Goal: Information Seeking & Learning: Learn about a topic

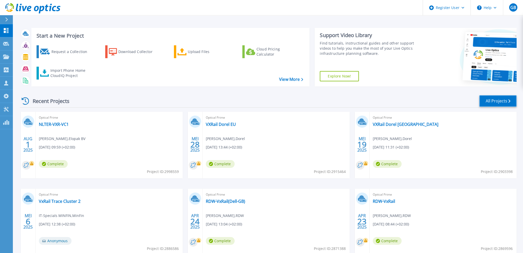
click at [505, 104] on link "All Projects" at bounding box center [497, 101] width 37 height 12
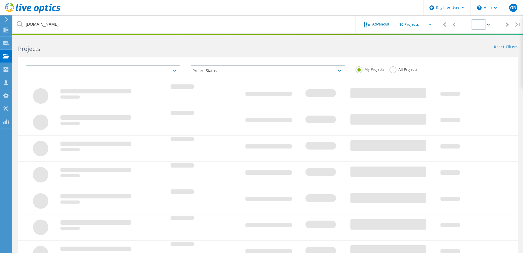
type input "1"
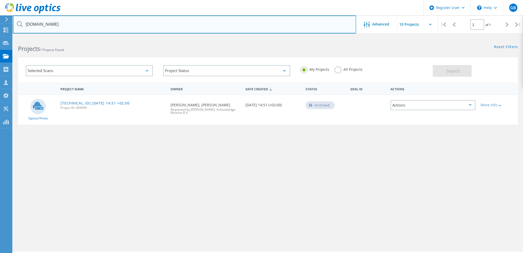
drag, startPoint x: 76, startPoint y: 23, endPoint x: 23, endPoint y: 19, distance: 53.1
click at [28, 20] on input "[DOMAIN_NAME]" at bounding box center [184, 24] width 343 height 18
type input "d"
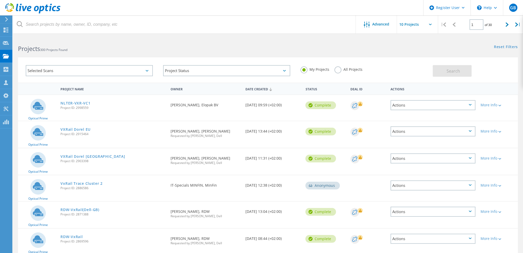
click at [348, 69] on label "All Projects" at bounding box center [348, 68] width 28 height 5
click at [0, 0] on input "All Projects" at bounding box center [0, 0] width 0 height 0
click at [462, 72] on button "Search" at bounding box center [452, 71] width 39 height 12
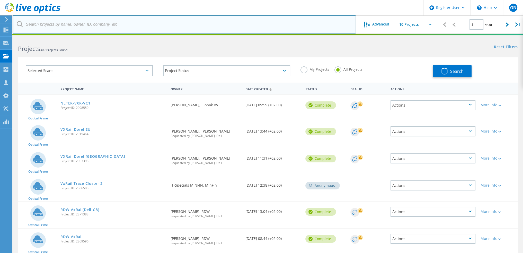
click at [76, 22] on input "text" at bounding box center [184, 24] width 343 height 18
type input "minfin"
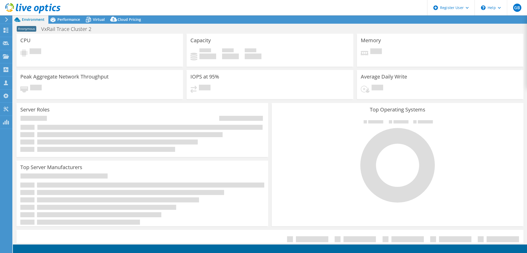
select select "EUFrankfurt"
select select "EUR"
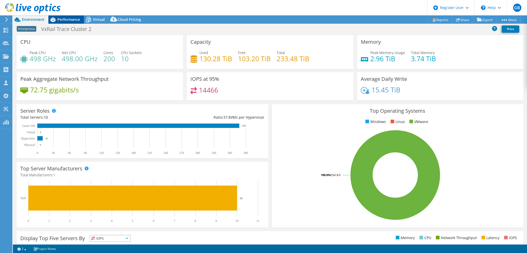
click at [64, 20] on span "Performance" at bounding box center [68, 19] width 23 height 5
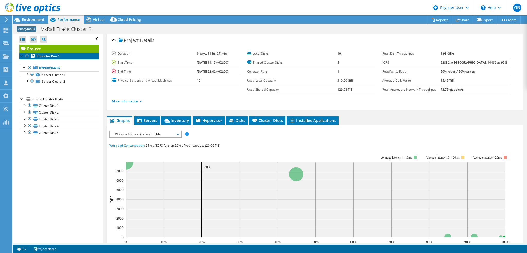
click at [43, 55] on b "Collector Run 1" at bounding box center [48, 56] width 23 height 4
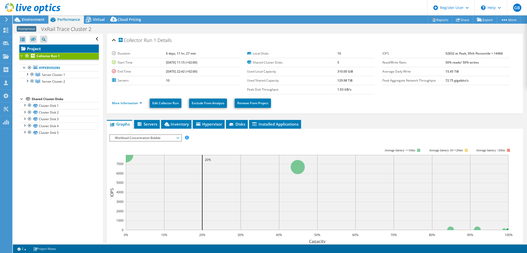
click at [42, 46] on link "Project" at bounding box center [58, 49] width 79 height 8
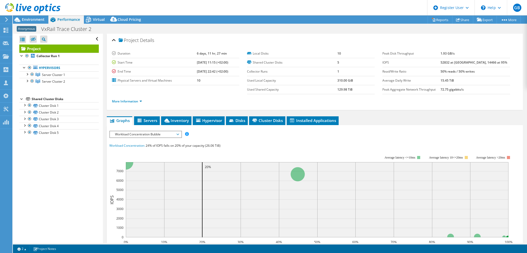
click at [132, 99] on li "More Information" at bounding box center [128, 102] width 33 height 6
click at [133, 100] on link "More Information" at bounding box center [127, 101] width 30 height 4
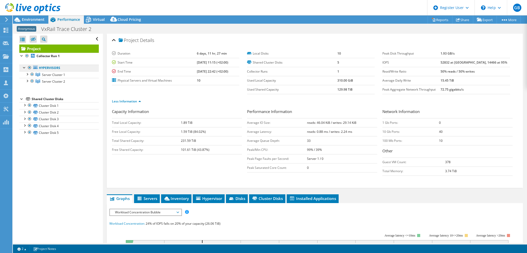
click at [51, 70] on link "Hypervisors" at bounding box center [58, 68] width 79 height 7
click at [49, 74] on span "Server Cluster 1" at bounding box center [53, 75] width 23 height 4
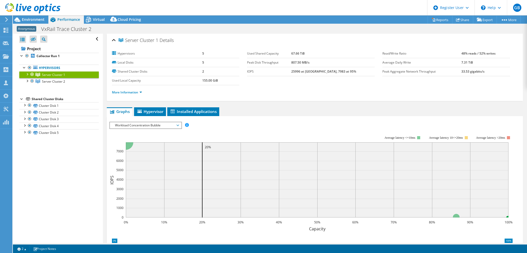
click at [28, 75] on div at bounding box center [26, 73] width 5 height 5
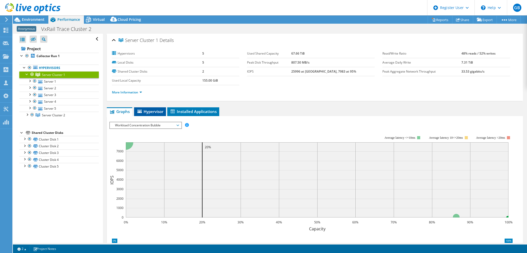
click at [157, 111] on span "Hypervisor" at bounding box center [150, 111] width 27 height 5
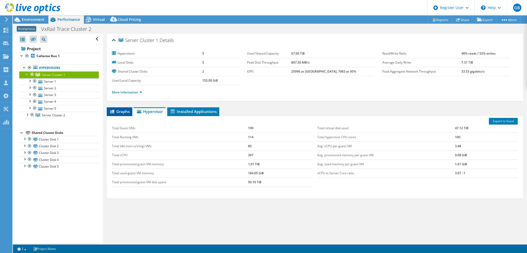
click at [117, 110] on span "Graphs" at bounding box center [119, 111] width 20 height 5
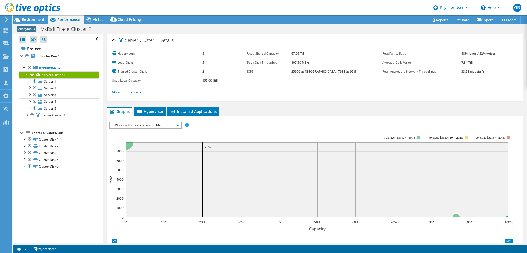
click at [147, 123] on span "Workload Concentration Bubble" at bounding box center [145, 125] width 66 height 6
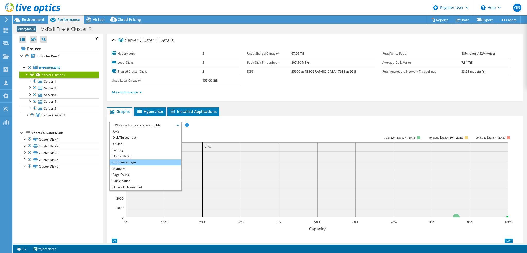
click at [128, 160] on li "CPU Percentage" at bounding box center [145, 162] width 71 height 6
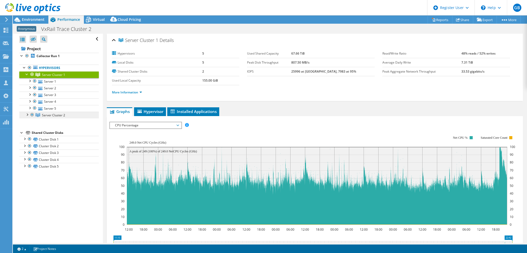
click at [53, 77] on span "Server Cluster 2" at bounding box center [53, 75] width 23 height 4
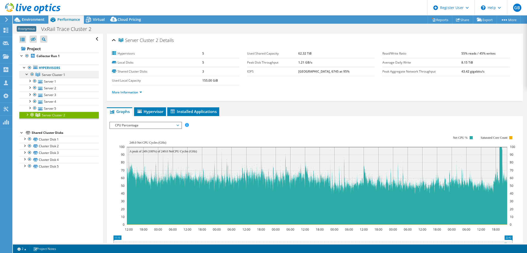
click at [56, 74] on span "Server Cluster 1" at bounding box center [53, 75] width 23 height 4
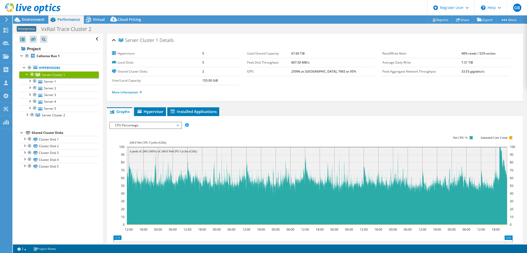
click at [142, 93] on li "More Information" at bounding box center [128, 93] width 33 height 6
click at [142, 92] on li "More Information" at bounding box center [128, 93] width 33 height 6
click at [141, 90] on link "More Information" at bounding box center [127, 92] width 30 height 4
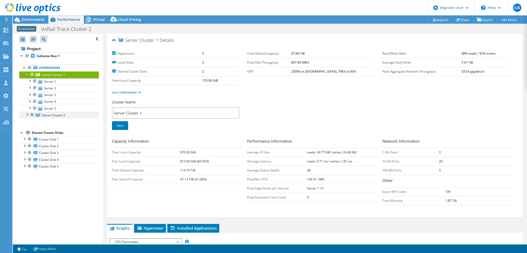
click at [26, 114] on div at bounding box center [26, 114] width 5 height 5
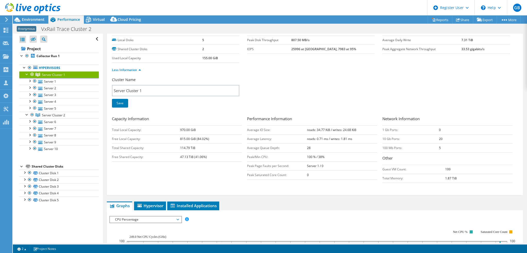
scroll to position [51, 0]
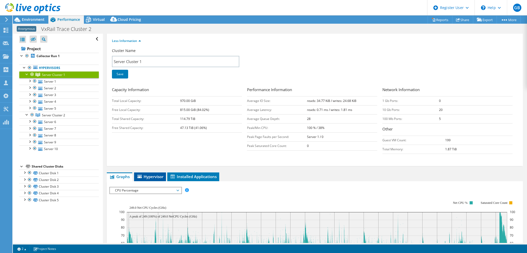
click at [153, 174] on span "Hypervisor" at bounding box center [150, 176] width 27 height 5
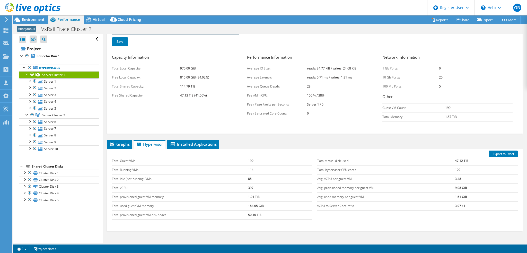
scroll to position [66, 0]
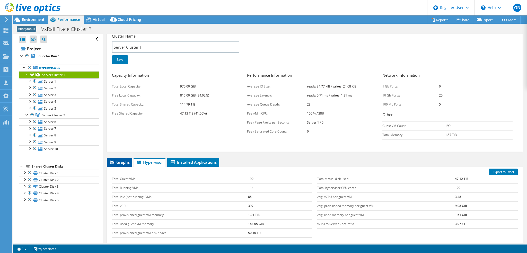
click at [119, 158] on li "Graphs" at bounding box center [119, 162] width 25 height 9
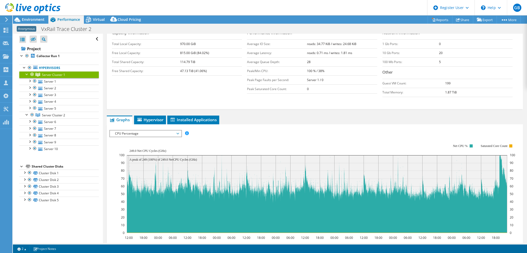
scroll to position [117, 0]
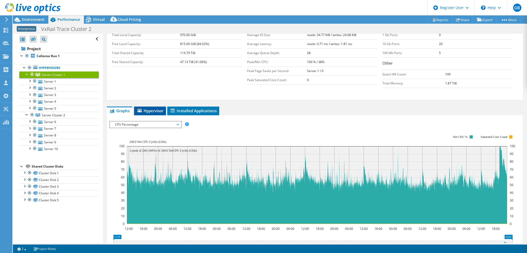
click at [153, 110] on span "Hypervisor" at bounding box center [150, 110] width 27 height 5
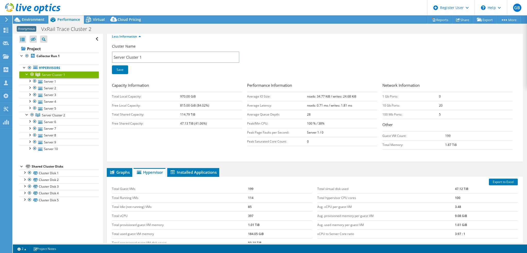
scroll to position [14, 0]
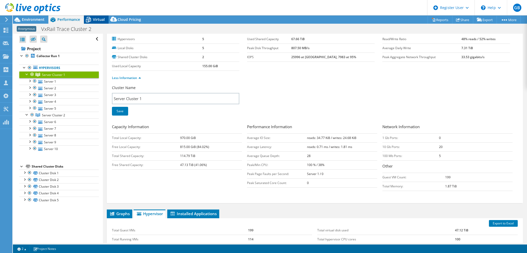
click at [100, 16] on div "Virtual" at bounding box center [96, 19] width 25 height 8
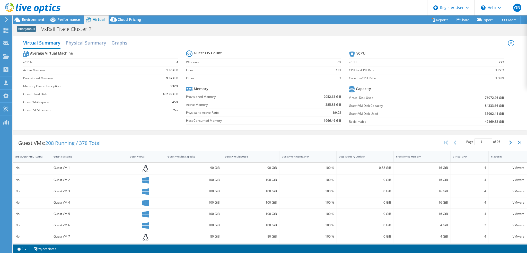
scroll to position [66, 0]
click at [465, 156] on div "Virtual CPU" at bounding box center [466, 156] width 27 height 3
click at [465, 155] on div "Virtual CPU" at bounding box center [466, 156] width 27 height 3
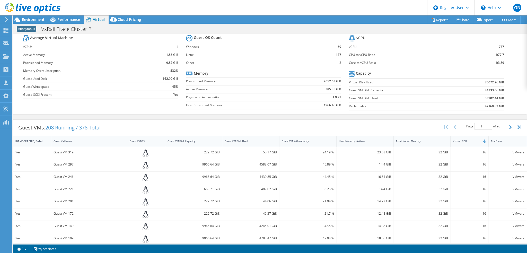
scroll to position [0, 0]
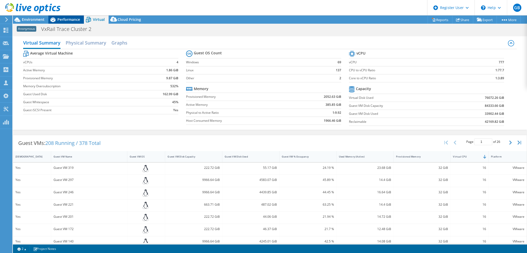
click at [65, 17] on span "Performance" at bounding box center [68, 19] width 23 height 5
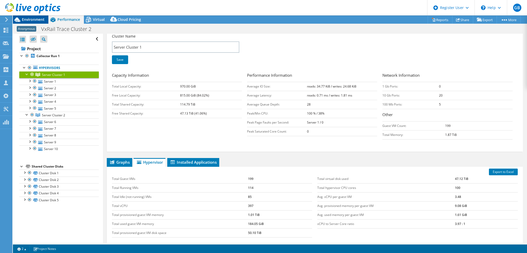
click at [41, 18] on span "Environment" at bounding box center [33, 19] width 23 height 5
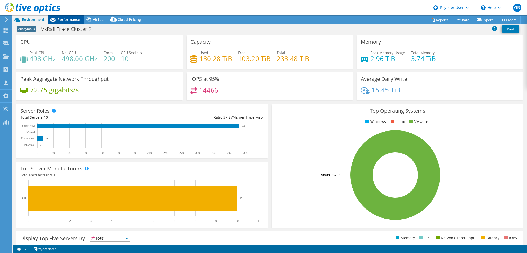
click at [64, 20] on span "Performance" at bounding box center [68, 19] width 23 height 5
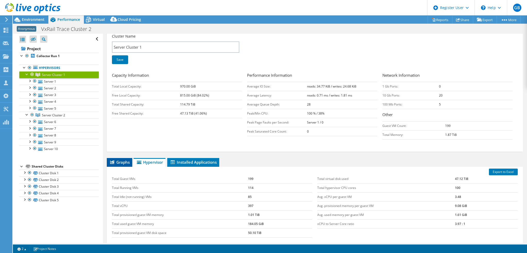
click at [111, 162] on icon at bounding box center [112, 162] width 4 height 4
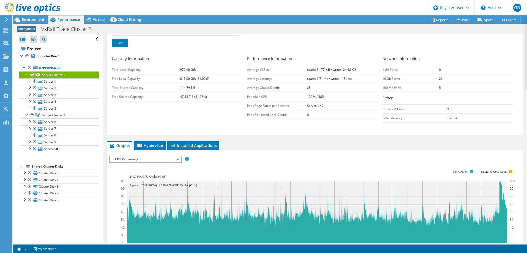
scroll to position [143, 0]
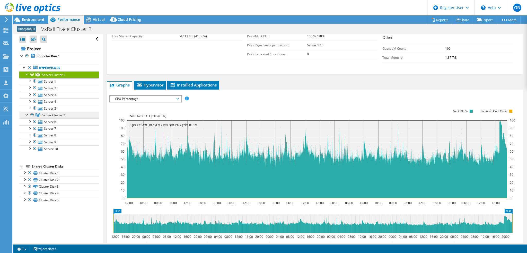
click at [56, 77] on span "Server Cluster 2" at bounding box center [53, 75] width 23 height 4
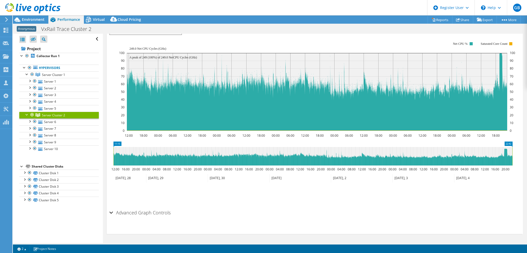
scroll to position [93, 0]
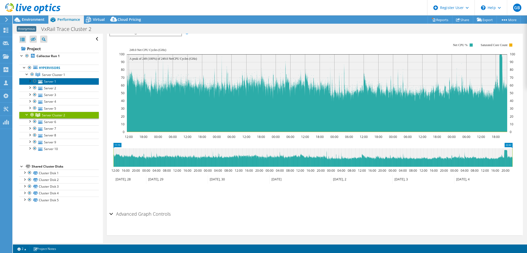
click at [55, 82] on link "Server 1" at bounding box center [58, 81] width 79 height 7
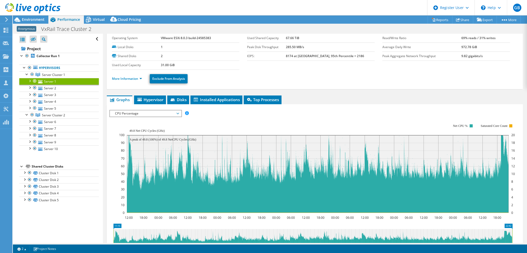
scroll to position [0, 0]
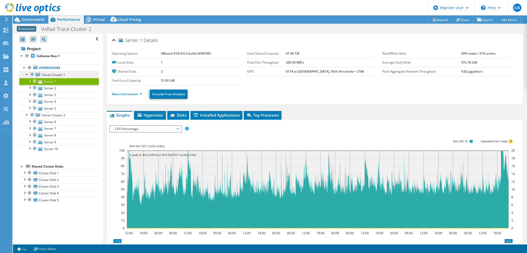
click at [54, 75] on span "Server Cluster 1" at bounding box center [53, 75] width 23 height 4
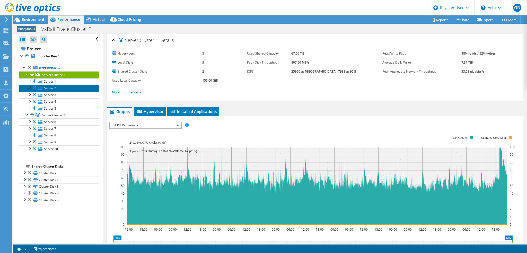
click at [50, 85] on link "Server 2" at bounding box center [58, 88] width 79 height 7
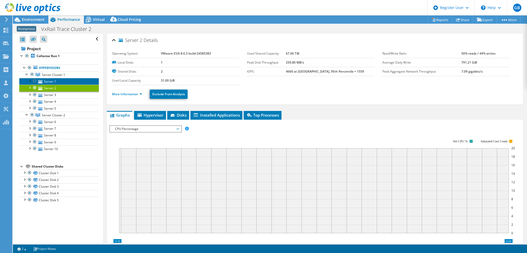
click at [52, 83] on link "Server 1" at bounding box center [58, 81] width 79 height 7
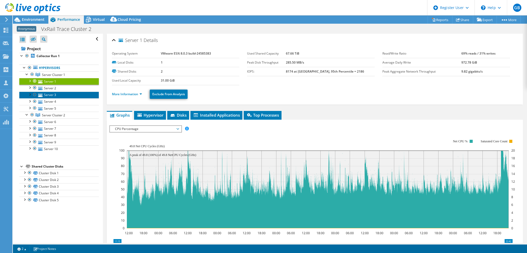
click at [48, 96] on link "Server 3" at bounding box center [58, 95] width 79 height 7
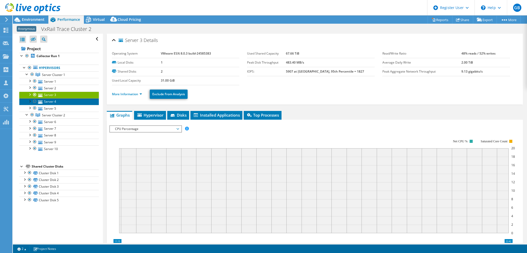
click at [49, 103] on link "Server 4" at bounding box center [58, 101] width 79 height 7
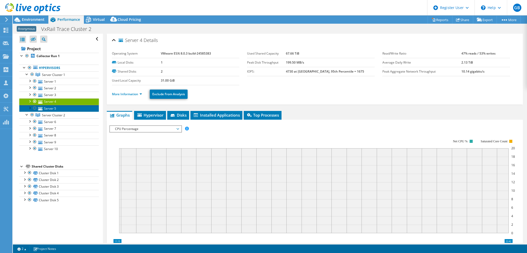
click at [49, 109] on link "Server 5" at bounding box center [58, 108] width 79 height 7
click at [135, 126] on span "CPU Percentage" at bounding box center [145, 129] width 66 height 6
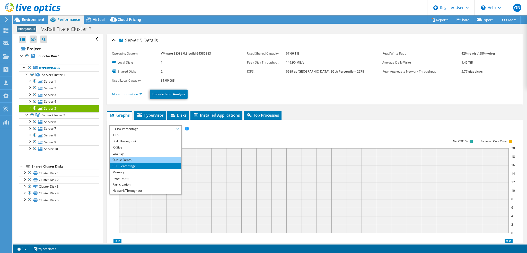
click at [121, 157] on li "Queue Depth" at bounding box center [145, 160] width 71 height 6
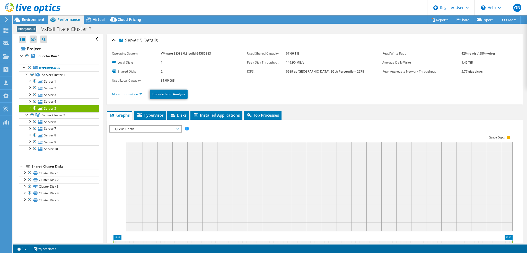
click at [133, 131] on rect at bounding box center [310, 179] width 403 height 103
click at [141, 130] on span "Queue Depth" at bounding box center [145, 129] width 66 height 6
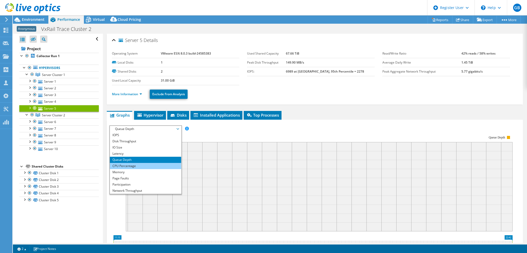
click at [120, 164] on li "CPU Percentage" at bounding box center [145, 166] width 71 height 6
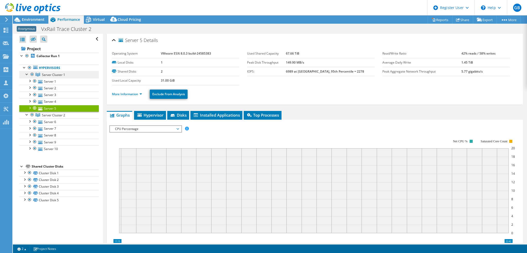
click at [49, 74] on span "Server Cluster 1" at bounding box center [53, 75] width 23 height 4
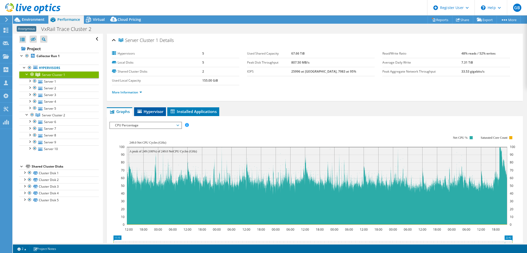
click at [158, 112] on span "Hypervisor" at bounding box center [150, 111] width 27 height 5
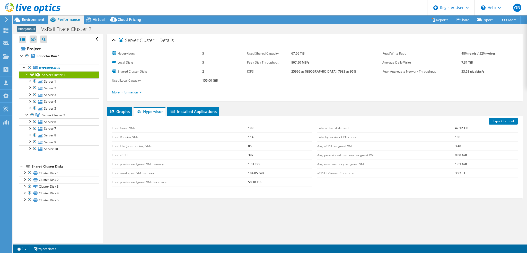
click at [128, 93] on link "More Information" at bounding box center [127, 92] width 30 height 4
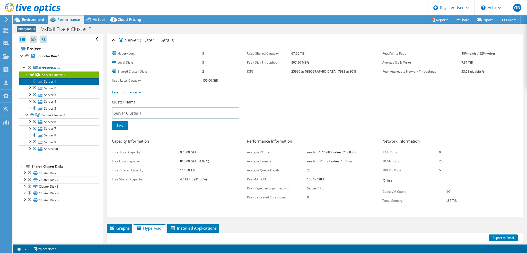
click at [67, 79] on link "Server 1" at bounding box center [58, 81] width 79 height 7
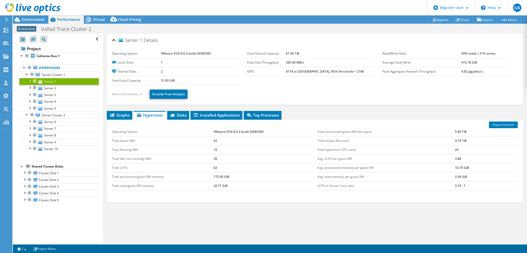
click at [139, 92] on link "More Information" at bounding box center [127, 94] width 30 height 4
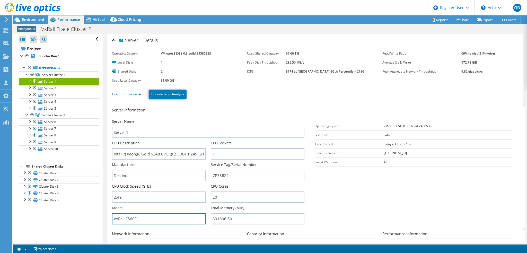
drag, startPoint x: 144, startPoint y: 215, endPoint x: 106, endPoint y: 216, distance: 37.1
click at [107, 216] on div "Server 1 Details Operating System VMware ESXi 8.0.3 build-24585383 Local Disks …" at bounding box center [315, 186] width 416 height 304
